Goal: Task Accomplishment & Management: Manage account settings

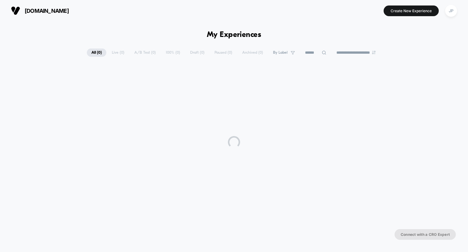
click at [33, 42] on div "**********" at bounding box center [234, 133] width 468 height 224
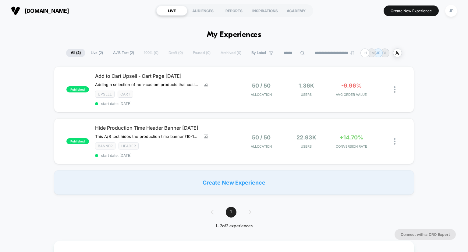
click at [38, 77] on div "published Add to Cart Upsell - Cart Page [DATE] Adding a selection of non-custo…" at bounding box center [234, 130] width 468 height 128
click at [286, 128] on div "published Hide Production Time Header Banner [DATE] This A/B test hides the pro…" at bounding box center [234, 141] width 361 height 46
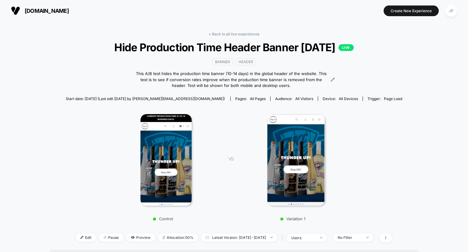
click at [398, 54] on div "< Back to all live experiences Hide Production Time Header Banner [DATE] LIVE B…" at bounding box center [234, 141] width 337 height 218
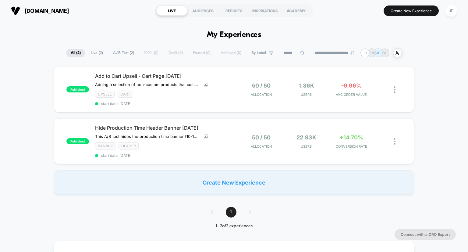
click at [218, 106] on div "published Add to Cart Upsell - Cart Page [DATE] Adding a selection of non-custo…" at bounding box center [234, 89] width 361 height 46
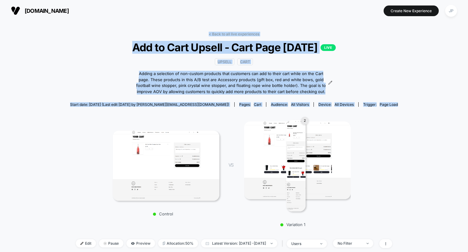
drag, startPoint x: 437, startPoint y: 100, endPoint x: 464, endPoint y: -8, distance: 111.5
click at [464, 0] on html "[DOMAIN_NAME] Create New Experience JP [DOMAIN_NAME] < Back to all live experie…" at bounding box center [234, 126] width 468 height 252
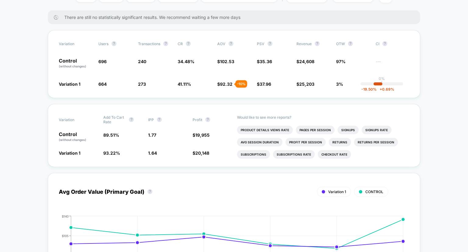
scroll to position [251, 0]
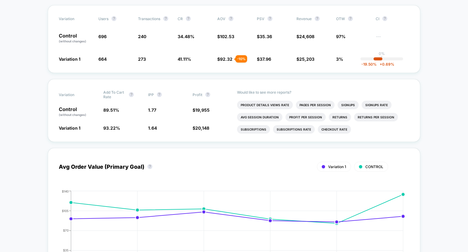
scroll to position [270, 0]
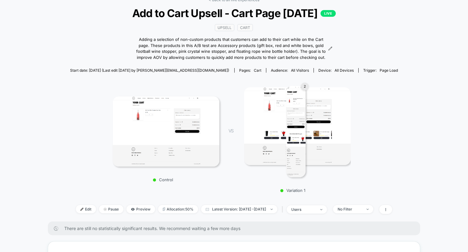
scroll to position [0, 0]
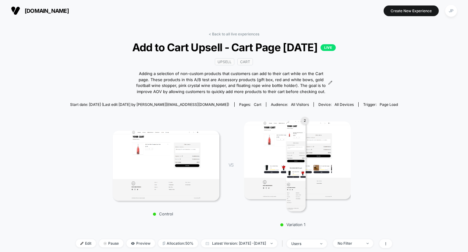
click at [236, 15] on section at bounding box center [234, 10] width 147 height 15
click at [237, 32] on link "< Back to all live experiences" at bounding box center [234, 34] width 51 height 5
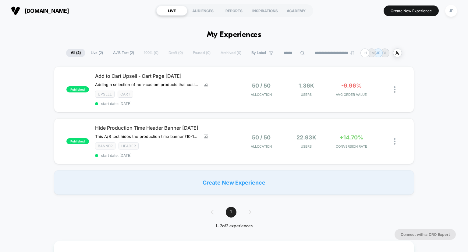
click at [442, 56] on div "**********" at bounding box center [234, 52] width 468 height 9
